Goal: Find specific page/section: Find specific page/section

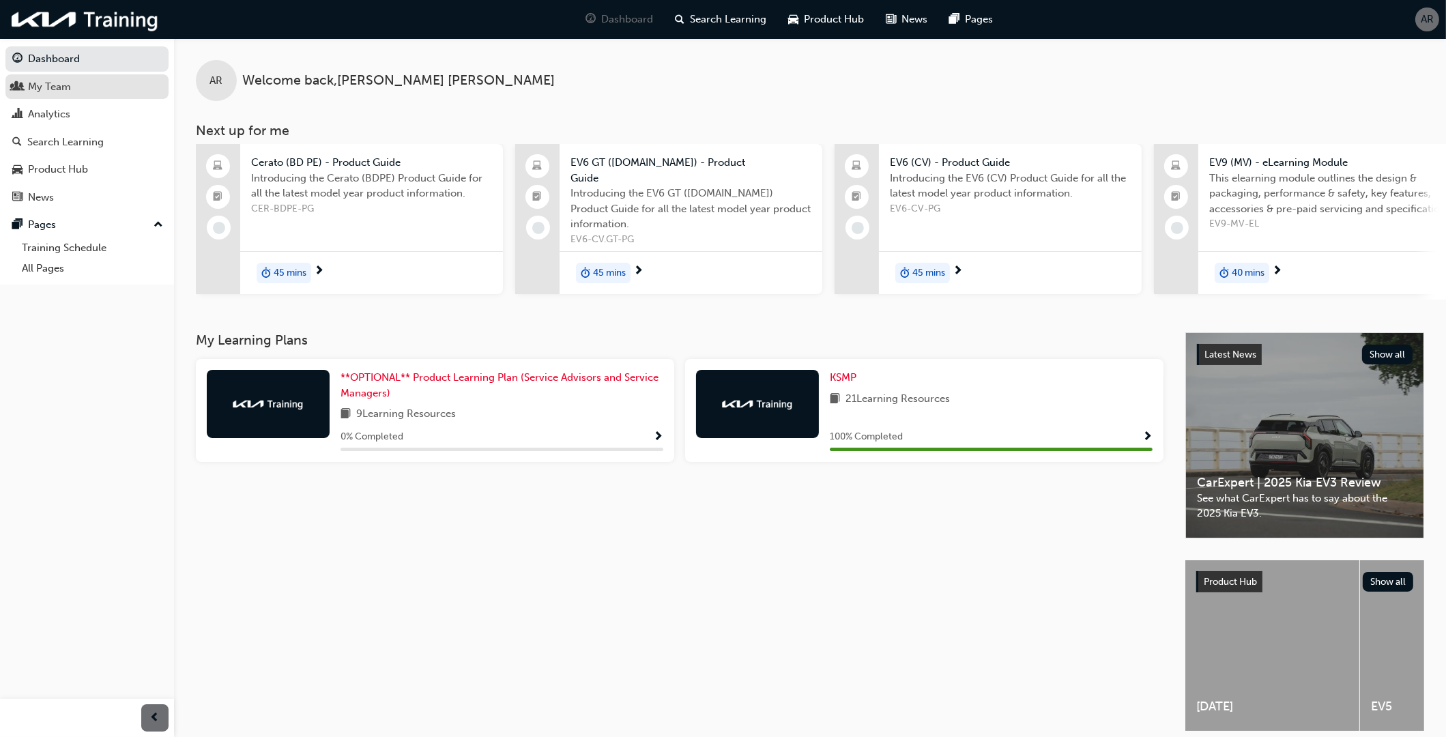
click at [56, 89] on div "My Team" at bounding box center [49, 87] width 43 height 16
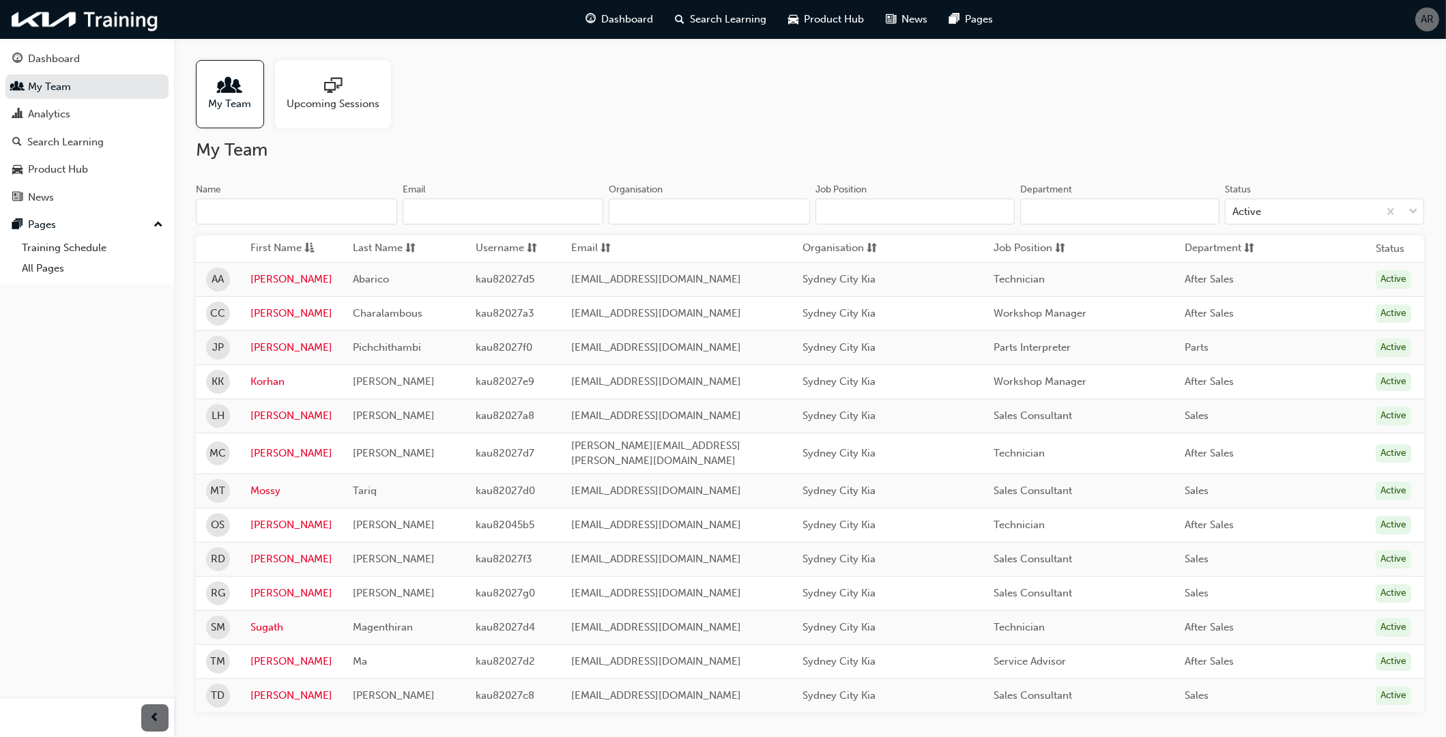
click at [291, 212] on input "Name" at bounding box center [296, 212] width 201 height 26
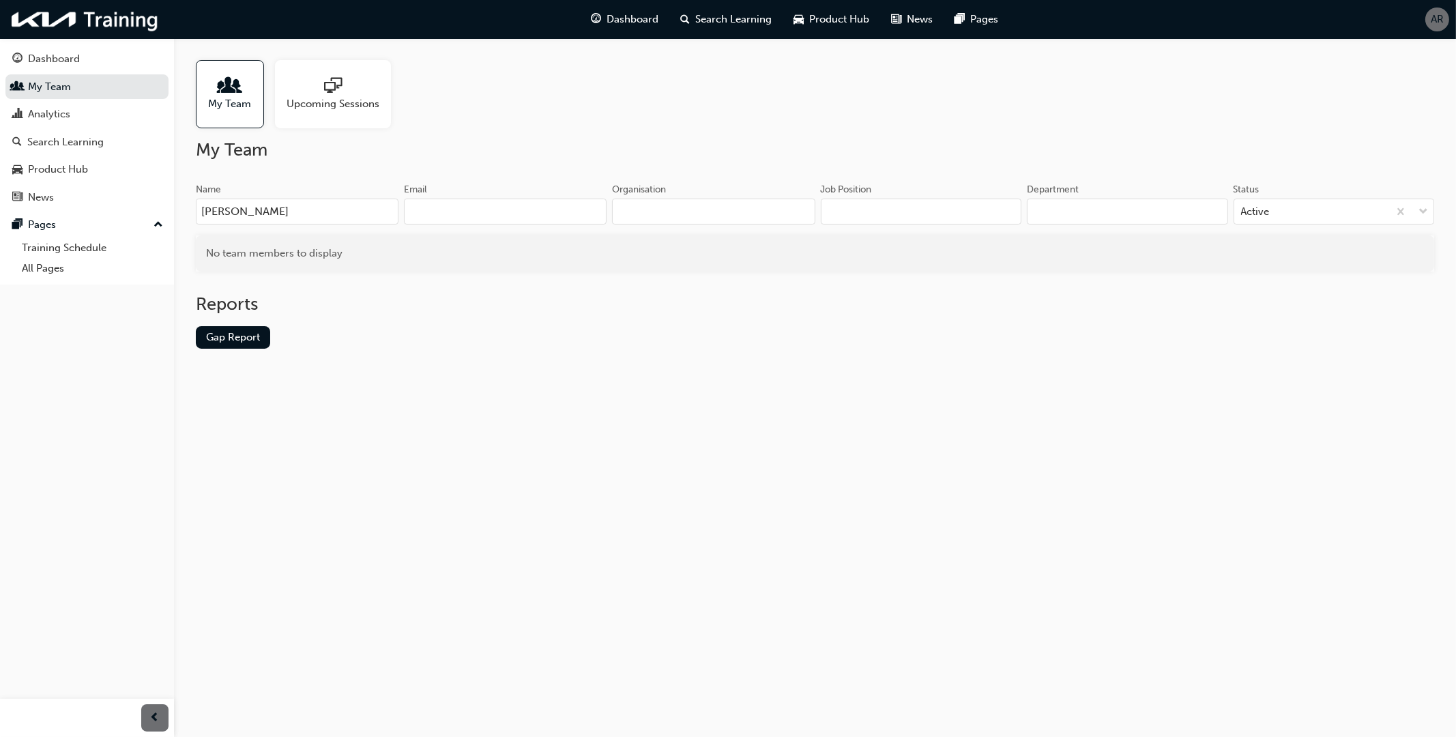
type input "[PERSON_NAME]"
click at [257, 106] on div "My Team" at bounding box center [230, 94] width 68 height 68
click at [89, 67] on div "Dashboard" at bounding box center [86, 58] width 149 height 17
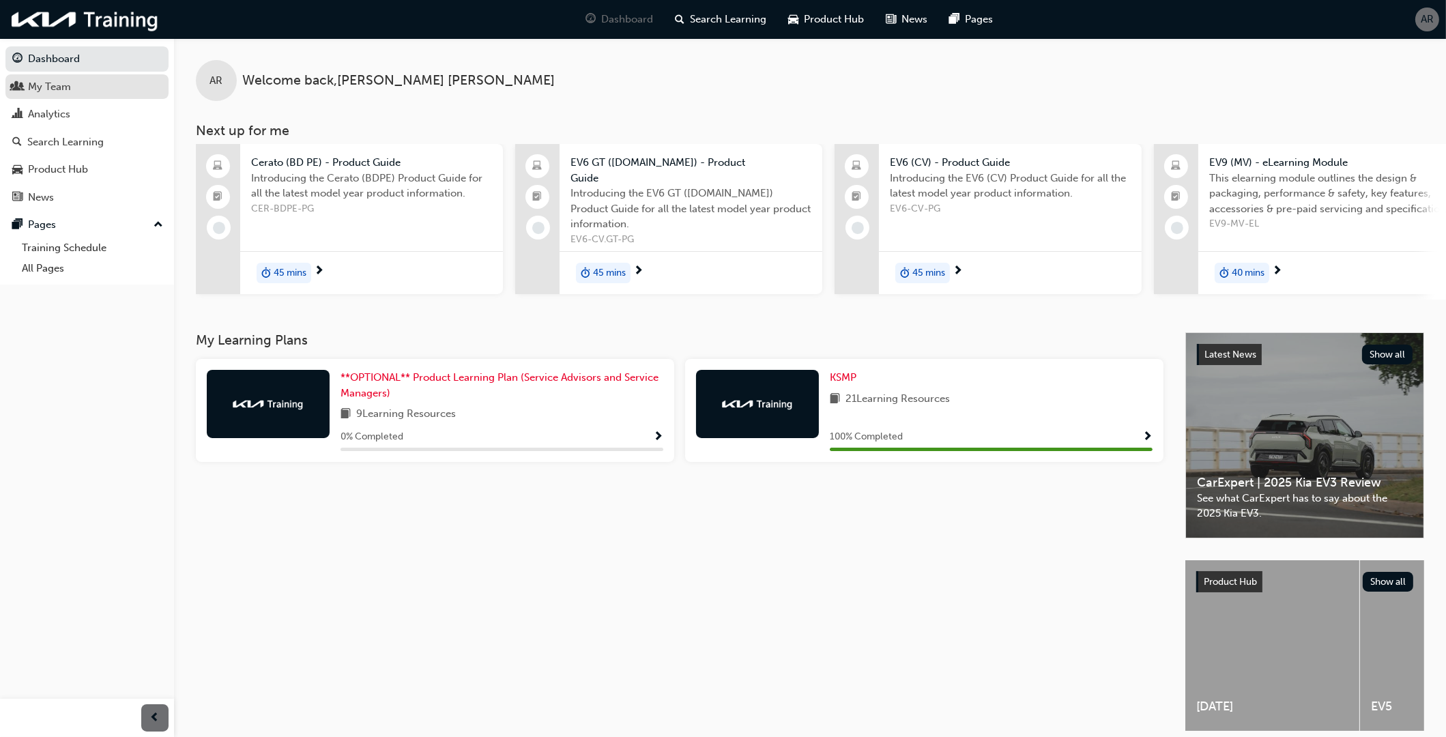
click at [78, 93] on div "My Team" at bounding box center [86, 86] width 149 height 17
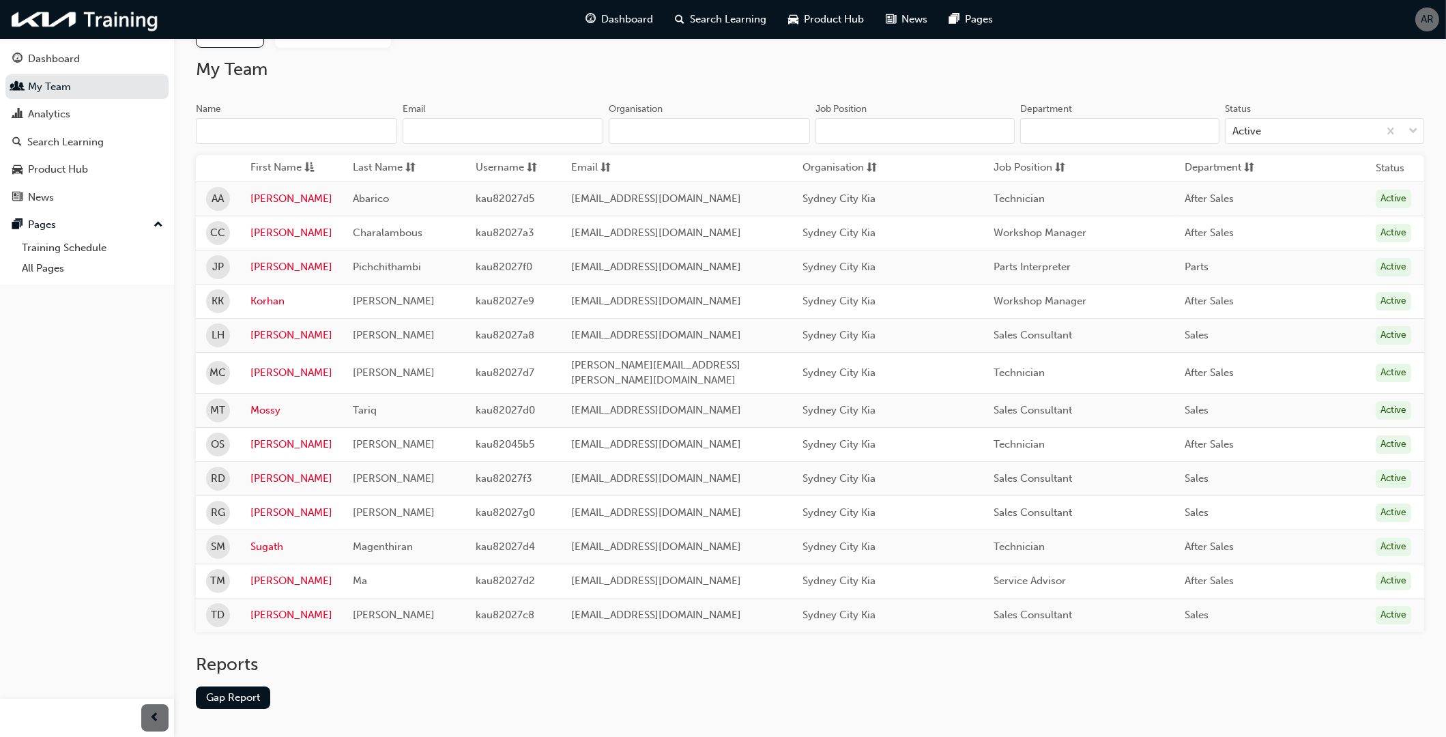
scroll to position [122, 0]
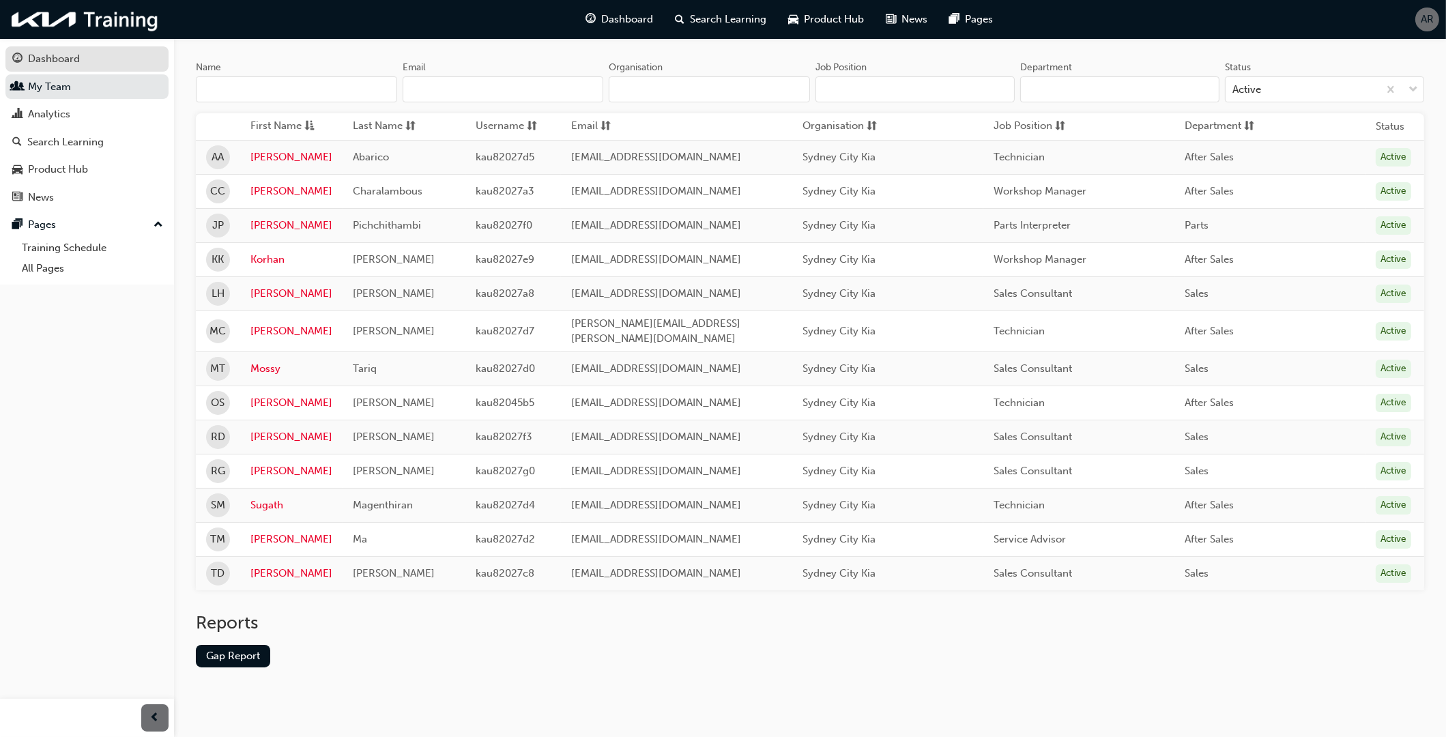
click at [92, 57] on div "Dashboard" at bounding box center [86, 58] width 149 height 17
